Goal: Information Seeking & Learning: Learn about a topic

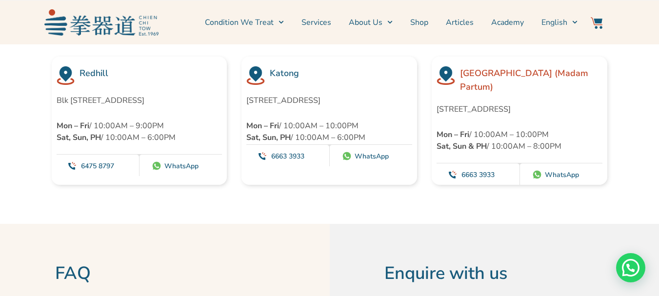
scroll to position [2829, 0]
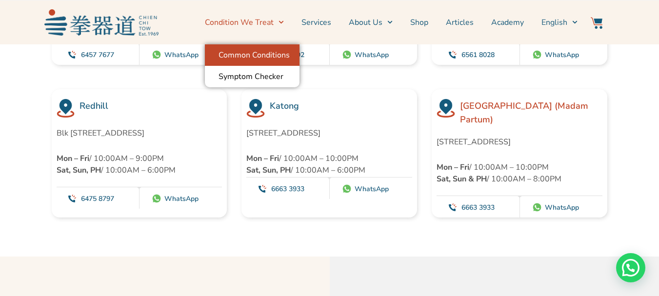
click at [253, 56] on link "Common Conditions" at bounding box center [252, 54] width 95 height 21
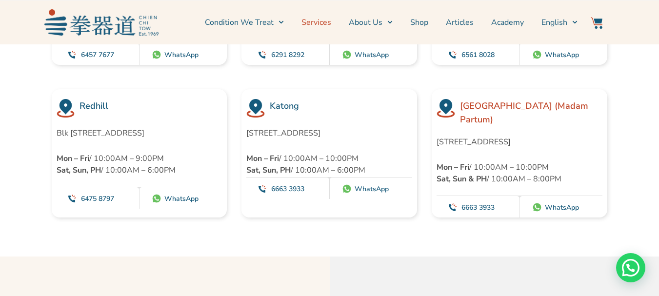
click at [315, 19] on link "Services" at bounding box center [316, 22] width 30 height 24
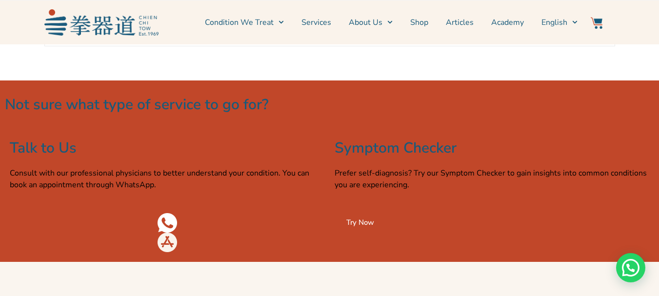
scroll to position [1561, 0]
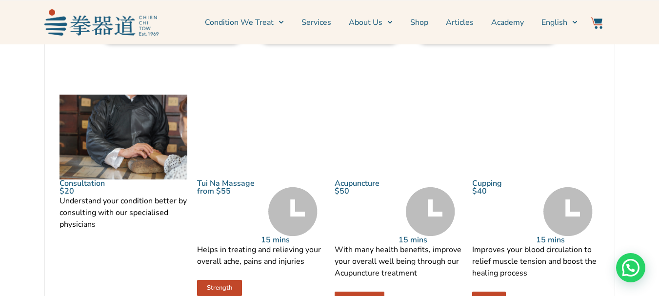
scroll to position [1073, 0]
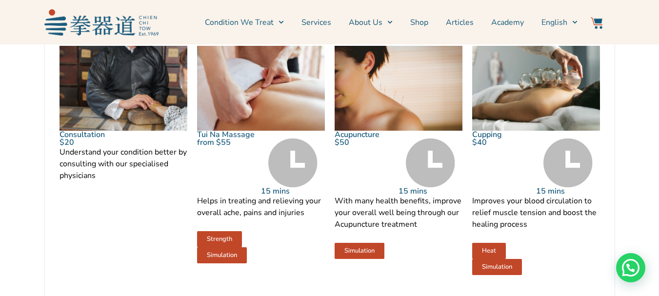
click at [226, 140] on link "Tui Na Massage" at bounding box center [226, 134] width 58 height 11
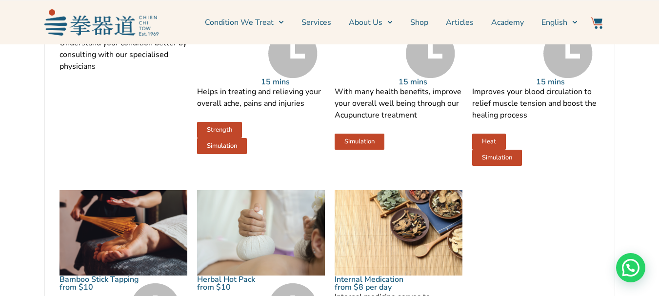
scroll to position [1122, 0]
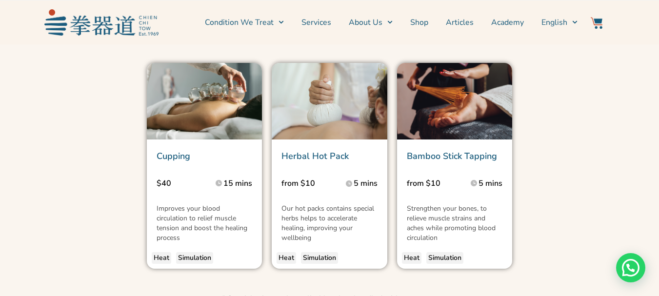
scroll to position [1268, 0]
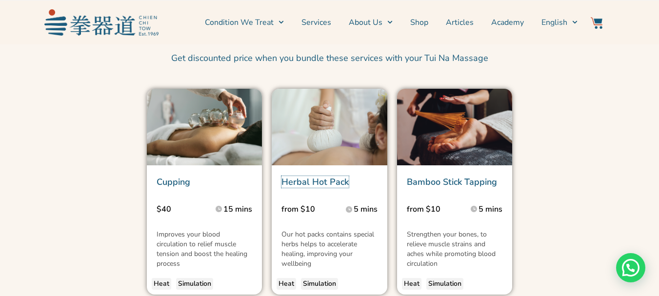
click at [322, 176] on link "Herbal Hot Pack" at bounding box center [314, 182] width 67 height 12
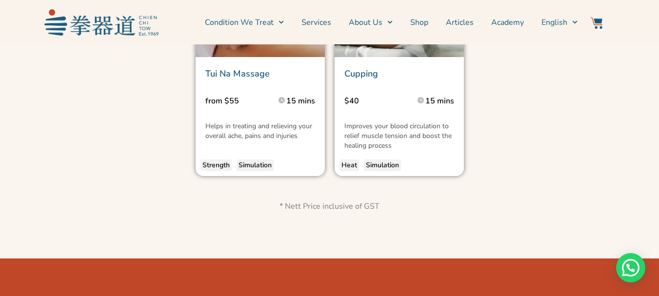
scroll to position [1317, 0]
